Goal: Find specific page/section: Find specific page/section

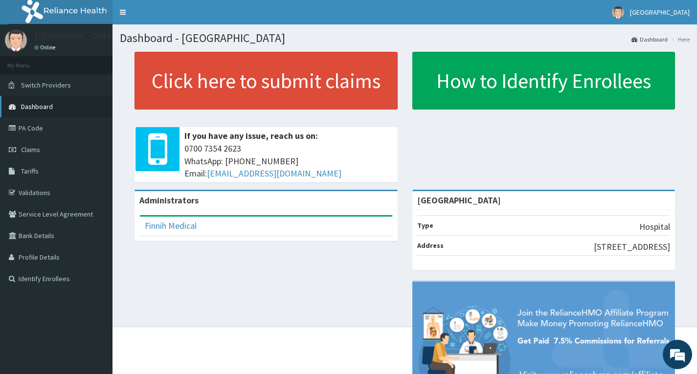
drag, startPoint x: 44, startPoint y: 122, endPoint x: 65, endPoint y: 110, distance: 23.9
click at [45, 122] on link "PA Code" at bounding box center [56, 128] width 113 height 22
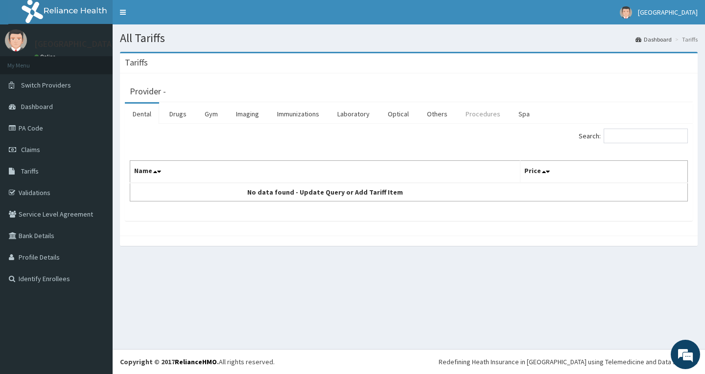
click at [471, 114] on link "Procedures" at bounding box center [482, 114] width 50 height 21
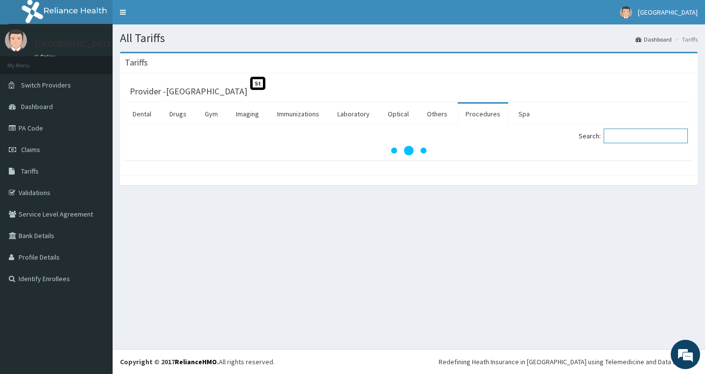
click at [645, 131] on input "Search:" at bounding box center [645, 136] width 84 height 15
type input "D"
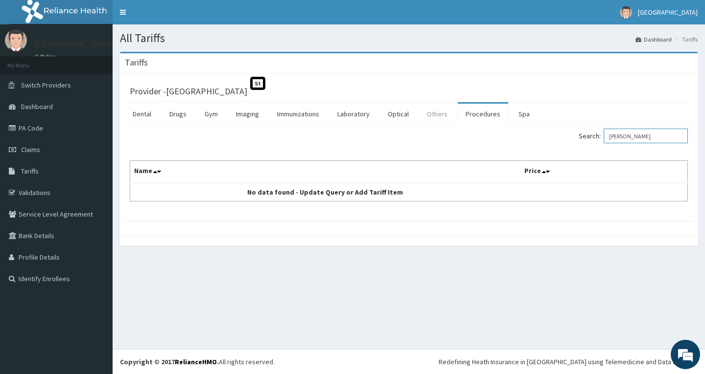
type input "ZADE"
click at [432, 110] on link "Others" at bounding box center [437, 114] width 36 height 21
click at [623, 134] on input "Search:" at bounding box center [645, 136] width 84 height 15
click at [521, 114] on link "Spa" at bounding box center [523, 114] width 27 height 21
click at [434, 110] on link "Others" at bounding box center [437, 114] width 36 height 21
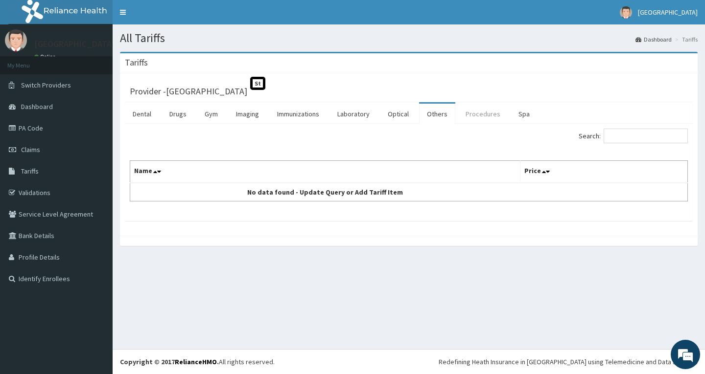
click at [484, 110] on link "Procedures" at bounding box center [482, 114] width 50 height 21
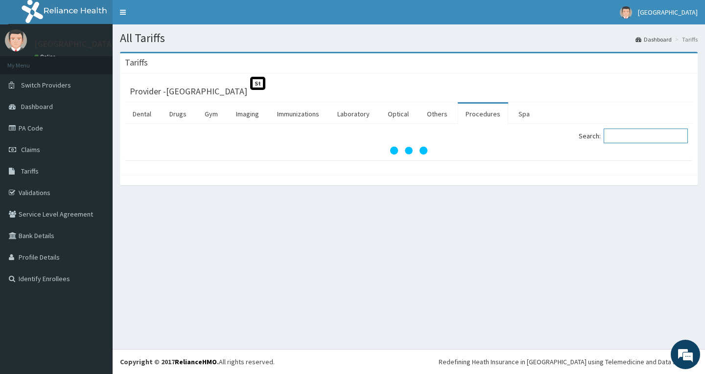
click at [645, 138] on input "Search:" at bounding box center [645, 136] width 84 height 15
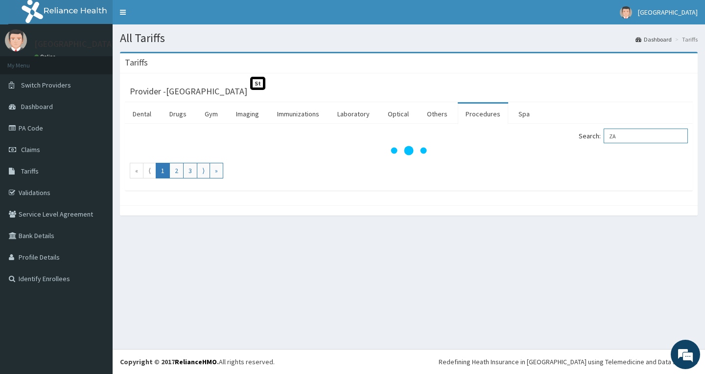
drag, startPoint x: 645, startPoint y: 138, endPoint x: 587, endPoint y: 130, distance: 58.7
click at [589, 130] on label "Search: ZA" at bounding box center [632, 136] width 109 height 15
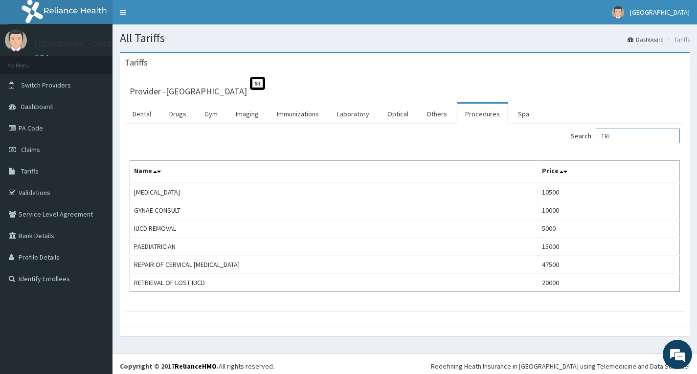
type input "TRI"
